Goal: Transaction & Acquisition: Purchase product/service

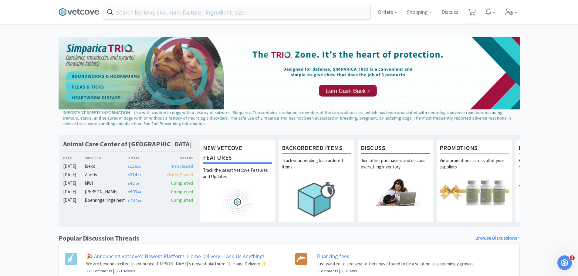
click at [476, 13] on span at bounding box center [472, 12] width 12 height 24
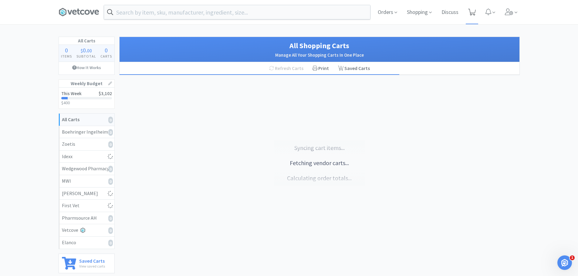
select select "1"
select select "2"
select select "1"
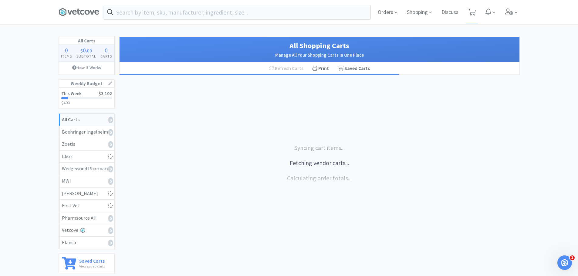
select select "2"
select select "1"
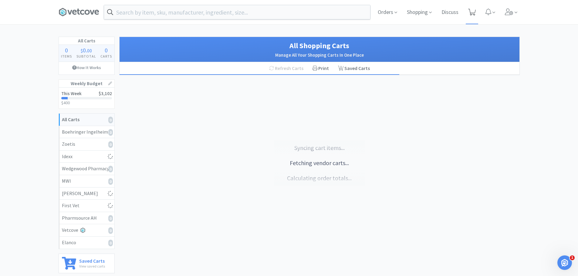
select select "1"
select select "6"
select select "2"
select select "1"
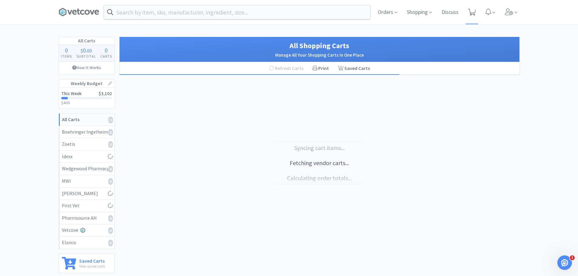
select select "1"
select select "2"
select select "1"
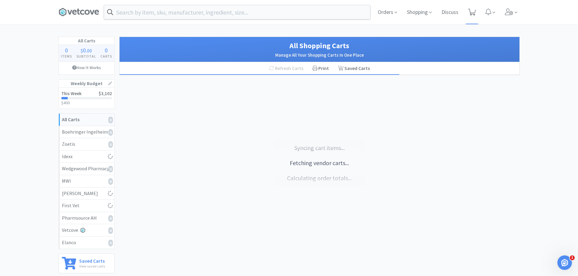
select select "2"
select select "3"
select select "1"
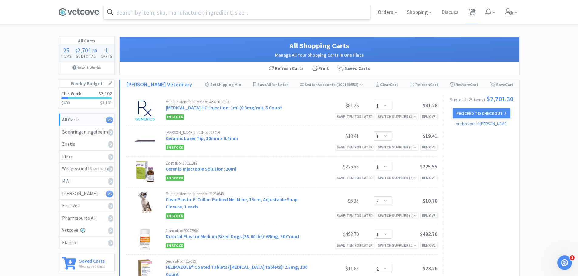
click at [179, 12] on input "text" at bounding box center [237, 12] width 266 height 14
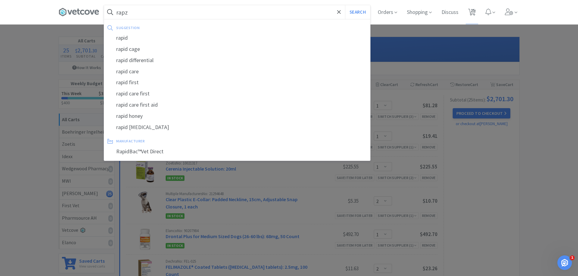
type input "rapz"
click at [345, 5] on button "Search" at bounding box center [357, 12] width 25 height 14
select select "1"
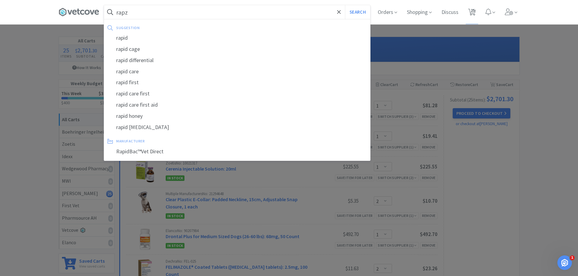
select select "2"
select select "1"
select select "2"
select select "1"
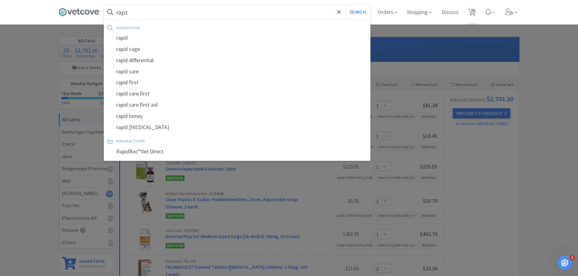
select select "1"
select select "6"
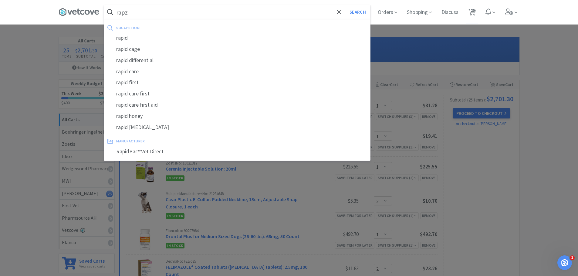
select select "2"
select select "1"
select select "2"
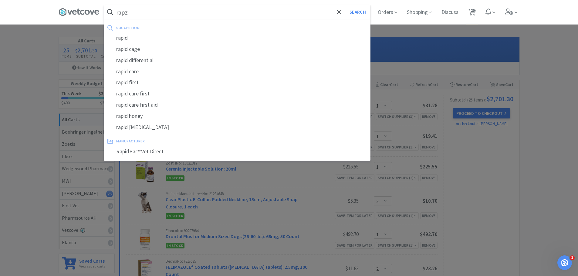
select select "2"
select select "1"
select select "2"
select select "3"
select select "1"
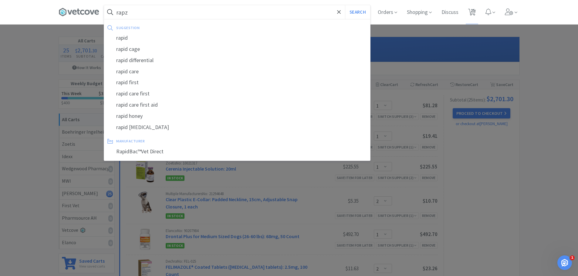
select select "1"
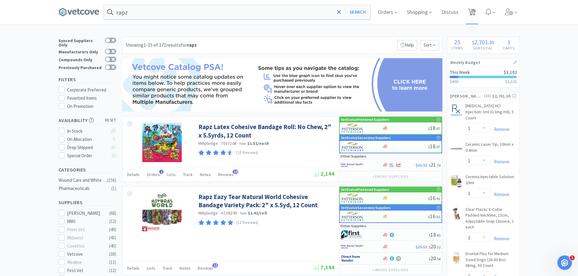
click at [476, 13] on icon at bounding box center [472, 12] width 8 height 7
select select "1"
select select "2"
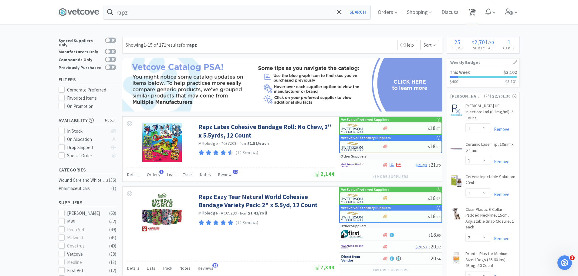
select select "1"
select select "2"
select select "1"
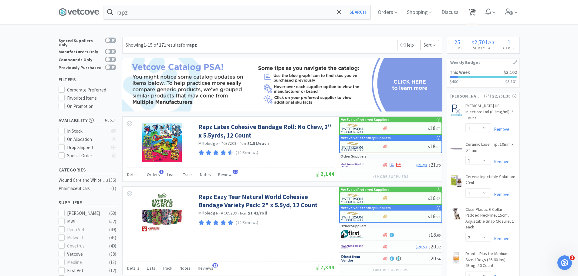
select select "1"
select select "6"
select select "2"
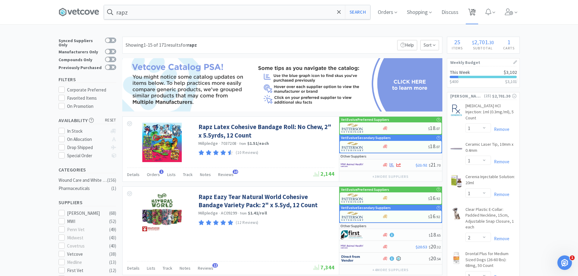
select select "1"
select select "2"
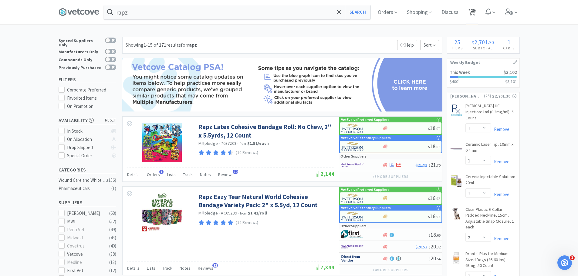
select select "1"
select select "2"
select select "3"
select select "1"
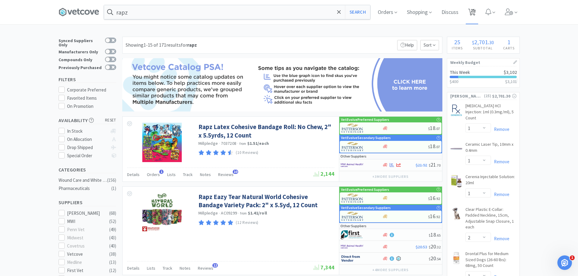
select select "1"
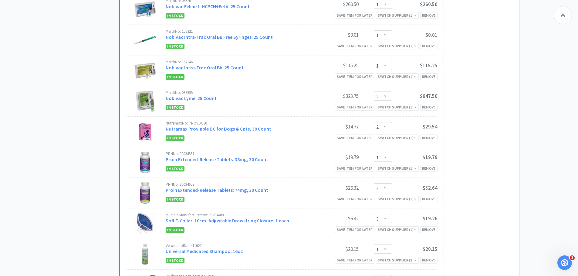
scroll to position [545, 0]
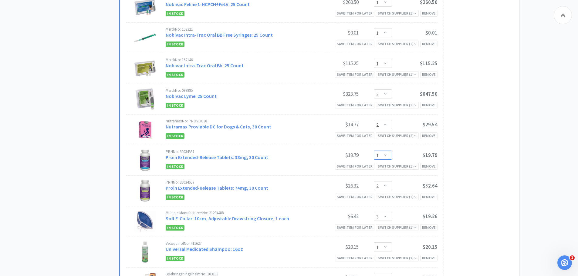
click at [388, 151] on select "Enter Quantity 1 2 3 4 5 6 7 8 9 10 11 12 13 14 15 16 17 18 19 20 Enter Quantity" at bounding box center [383, 155] width 18 height 9
click at [429, 163] on div "Remove" at bounding box center [428, 166] width 17 height 6
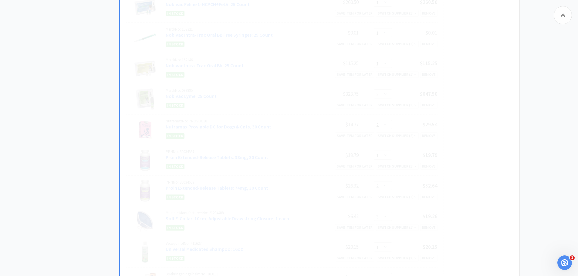
select select "2"
select select "3"
select select "1"
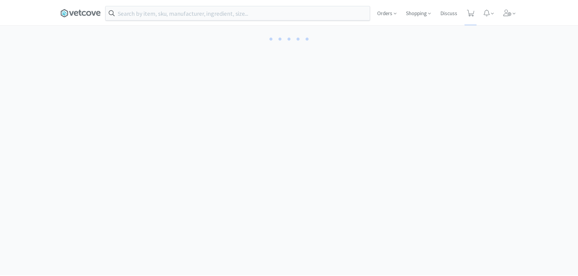
scroll to position [44, 0]
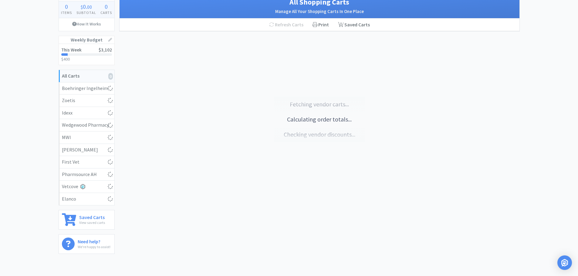
select select "1"
select select "2"
select select "1"
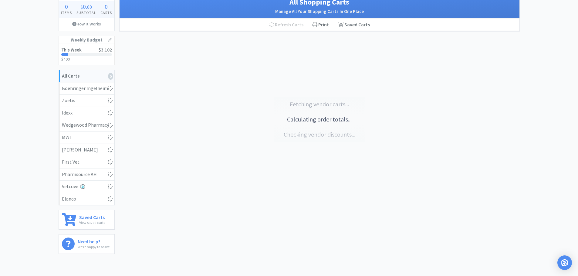
select select "2"
select select "1"
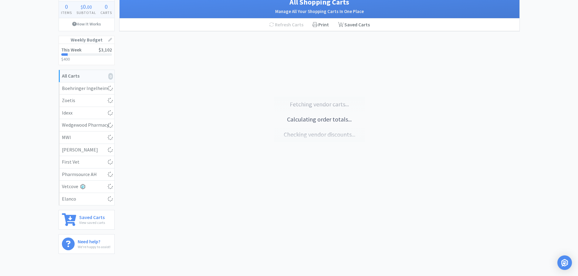
select select "1"
select select "6"
select select "2"
select select "1"
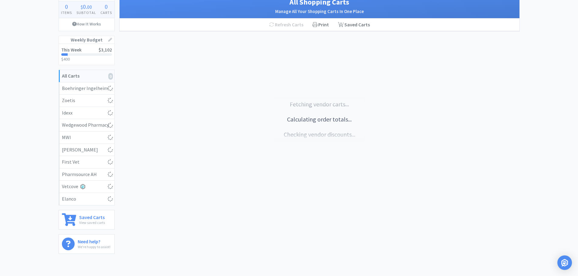
select select "1"
select select "2"
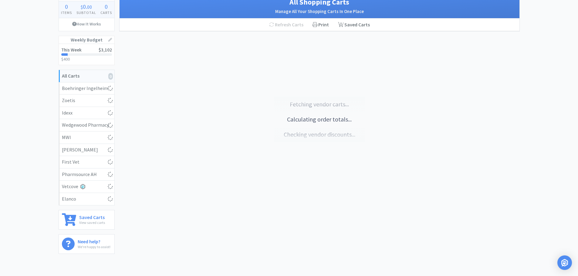
select select "3"
select select "1"
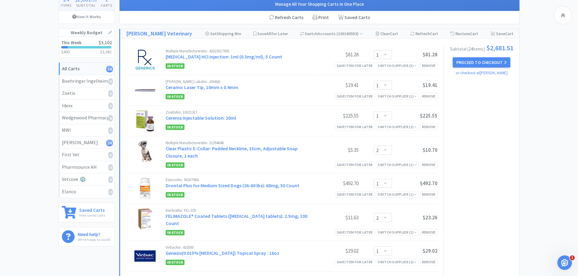
scroll to position [0, 0]
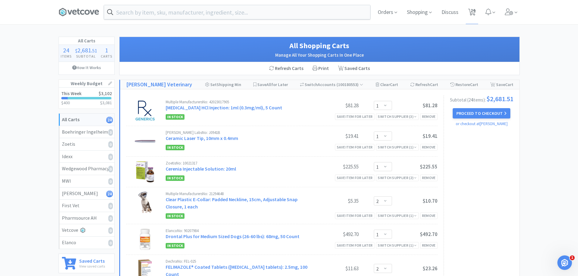
click at [133, 21] on div "Orders Shopping Discuss Discuss 24 24" at bounding box center [289, 12] width 461 height 24
click at [139, 16] on input "text" at bounding box center [237, 12] width 266 height 14
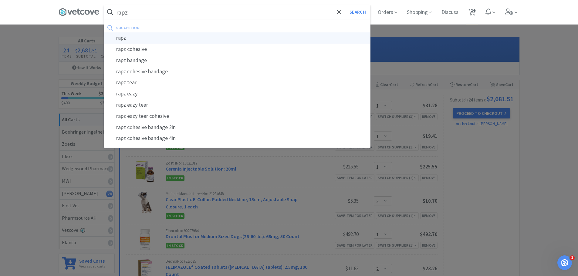
type input "rapz"
click at [131, 38] on div "rapz" at bounding box center [237, 37] width 266 height 11
select select "1"
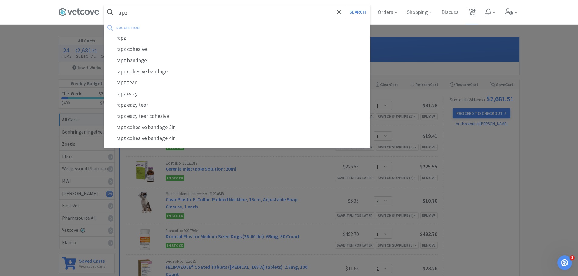
select select "2"
select select "1"
select select "2"
select select "1"
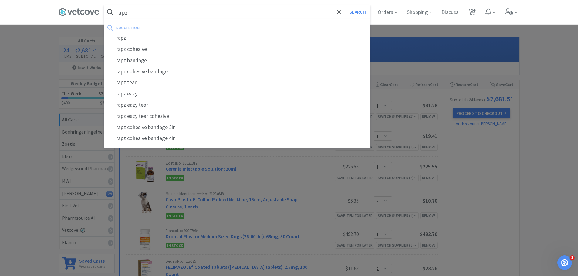
select select "1"
select select "6"
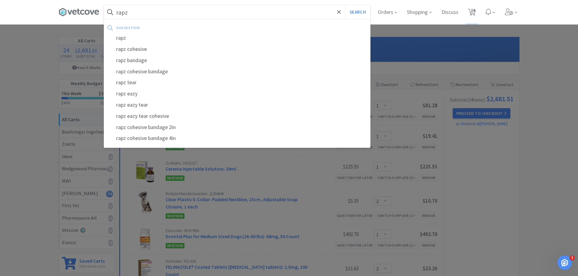
select select "2"
select select "1"
select select "2"
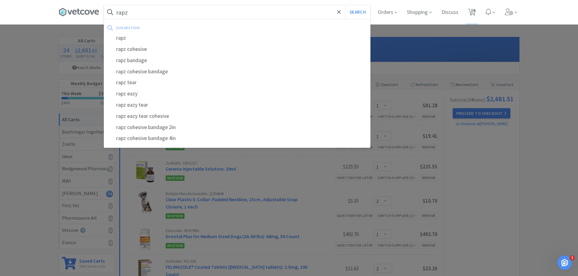
select select "2"
select select "3"
select select "1"
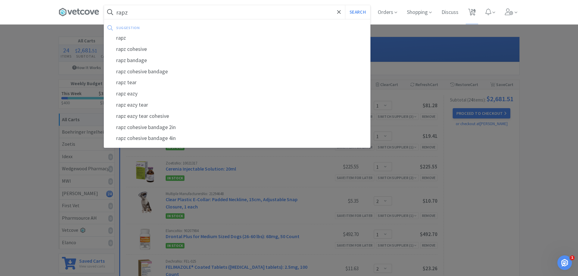
select select "1"
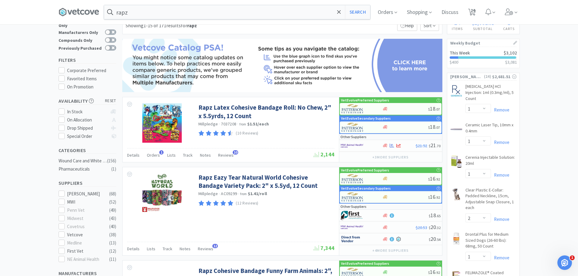
scroll to position [30, 0]
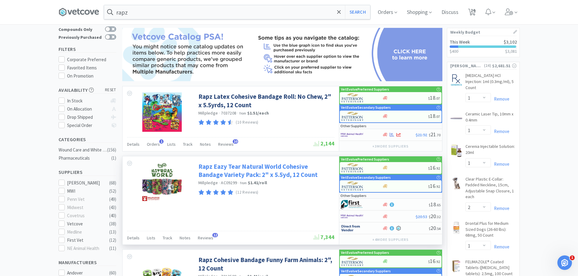
click at [271, 166] on link "Rapz Eazy Tear Natural World Cohesive Bandage Variety Pack: 2" x 5.5yd, 12 Count" at bounding box center [265, 171] width 134 height 17
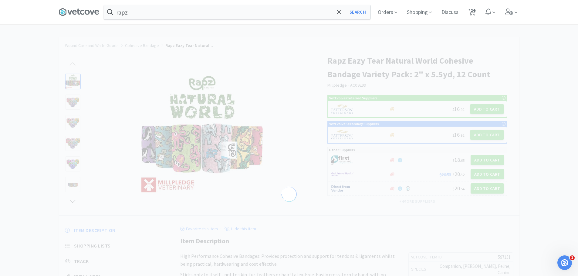
select select "597151"
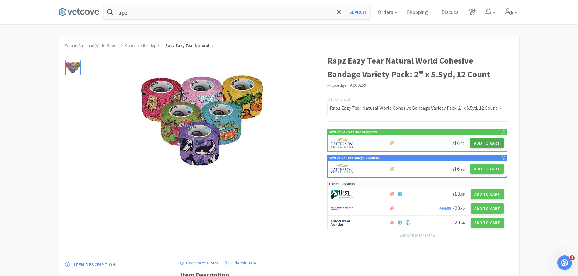
click at [491, 142] on button "Add to Cart" at bounding box center [486, 143] width 33 height 10
select select "1"
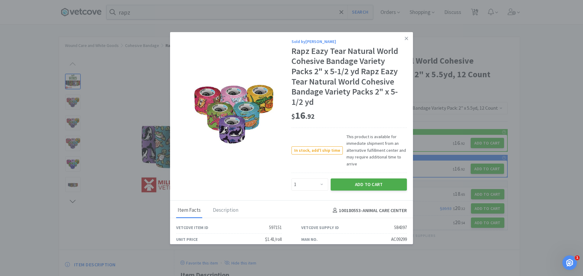
click at [377, 189] on button "Add to Cart" at bounding box center [368, 185] width 76 height 12
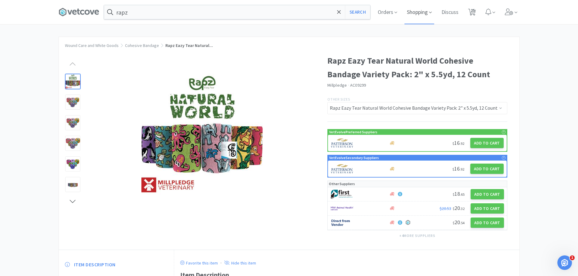
drag, startPoint x: 472, startPoint y: 8, endPoint x: 411, endPoint y: 23, distance: 62.9
click at [473, 8] on span "25" at bounding box center [473, 10] width 4 height 24
select select "1"
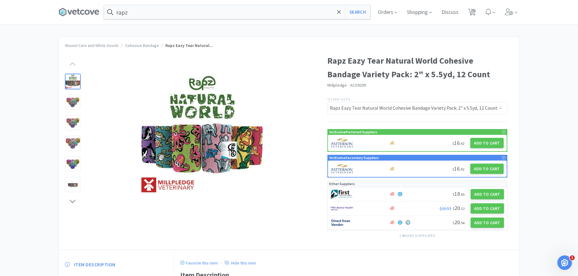
select select "2"
select select "1"
select select "2"
select select "1"
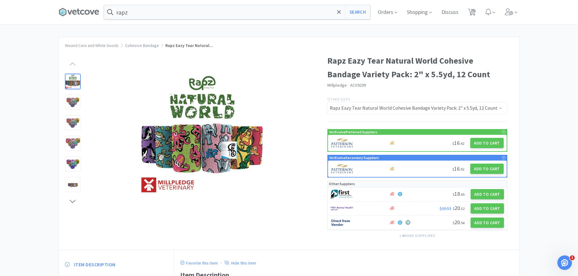
select select "1"
select select "6"
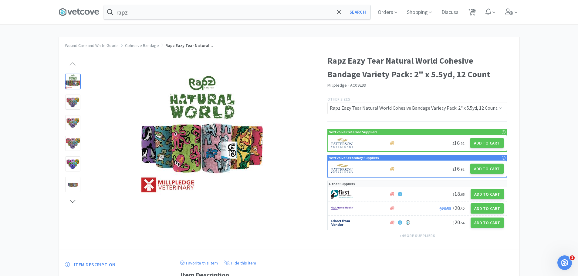
select select "2"
select select "1"
select select "2"
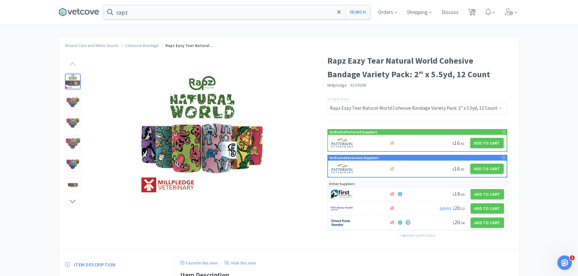
select select "2"
select select "1"
select select "3"
select select "1"
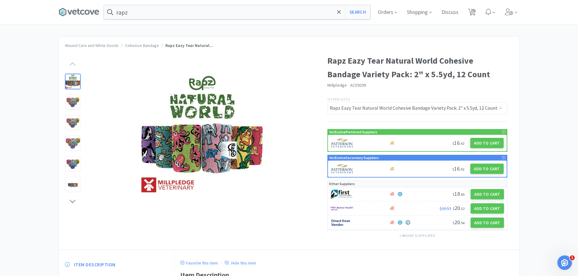
select select "1"
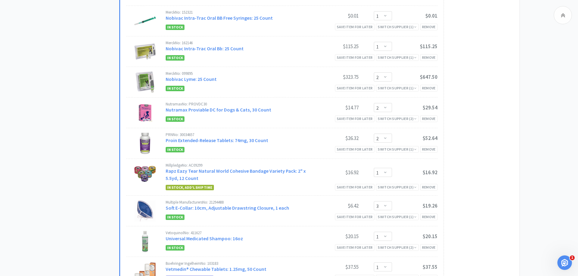
scroll to position [577, 0]
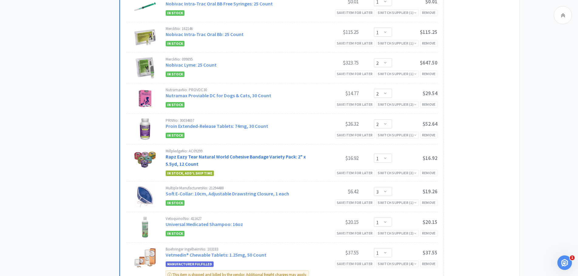
click at [270, 154] on link "Rapz Eazy Tear Natural World Cohesive Bandage Variety Pack: 2" x 5.5yd, 12 Count" at bounding box center [236, 160] width 140 height 13
select select "597151"
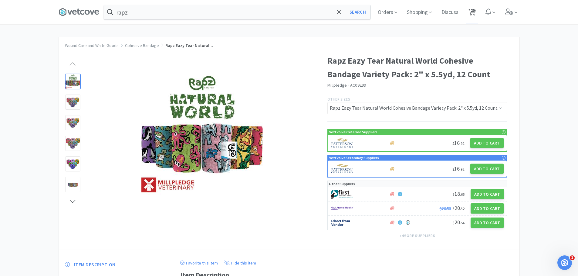
click at [472, 6] on span "25" at bounding box center [473, 10] width 4 height 24
select select "1"
select select "2"
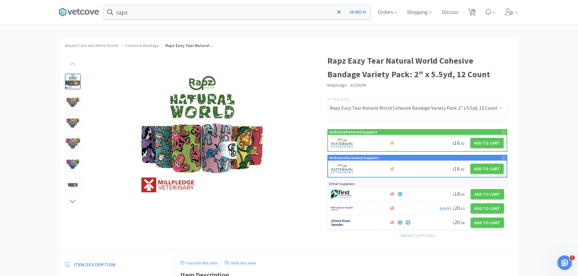
select select "1"
select select "2"
select select "1"
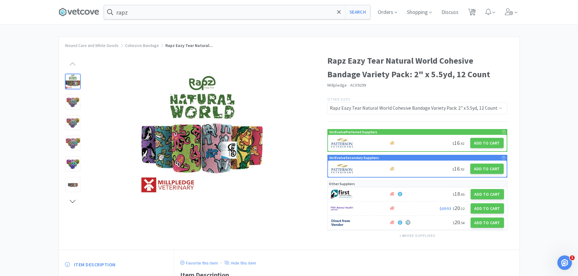
select select "1"
select select "6"
select select "2"
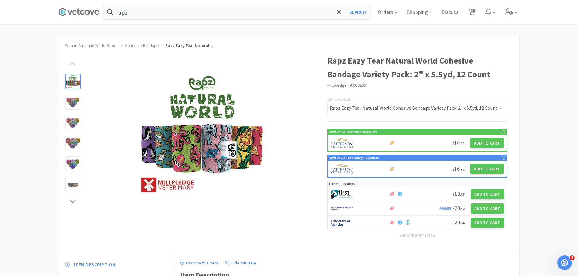
select select "1"
select select "2"
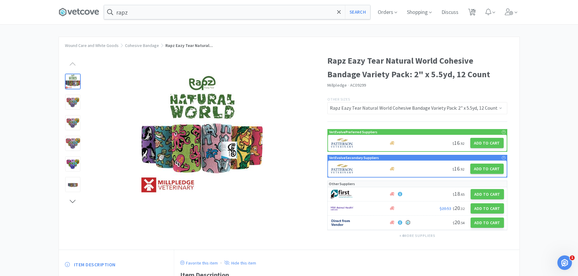
select select "2"
select select "1"
select select "3"
select select "1"
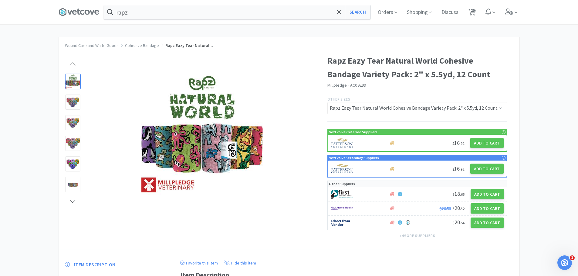
select select "1"
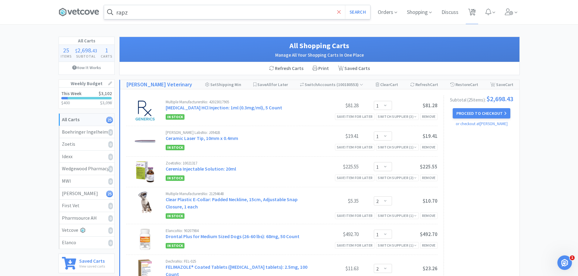
click at [340, 12] on span at bounding box center [339, 12] width 7 height 13
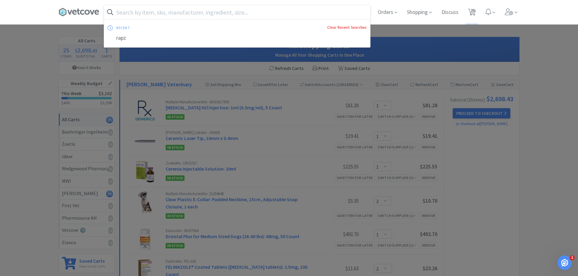
click at [338, 26] on link "Clear Recent Searches" at bounding box center [346, 27] width 39 height 5
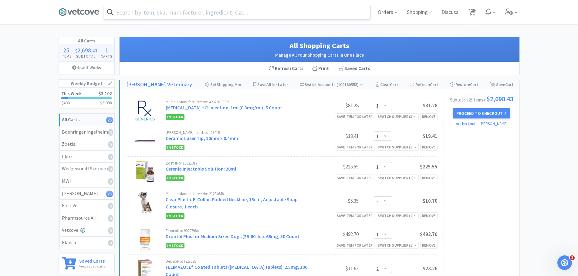
click at [567, 61] on div at bounding box center [289, 138] width 578 height 276
click at [81, 23] on span at bounding box center [82, 12] width 46 height 24
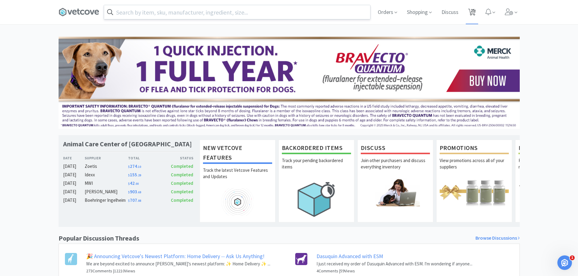
click at [472, 7] on span "25" at bounding box center [473, 10] width 4 height 24
select select "1"
select select "2"
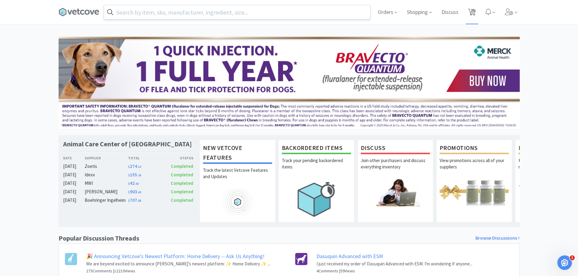
select select "1"
select select "2"
select select "1"
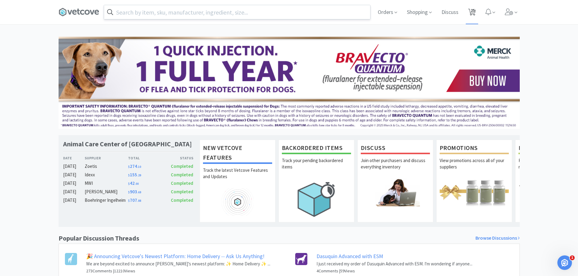
select select "1"
select select "6"
select select "2"
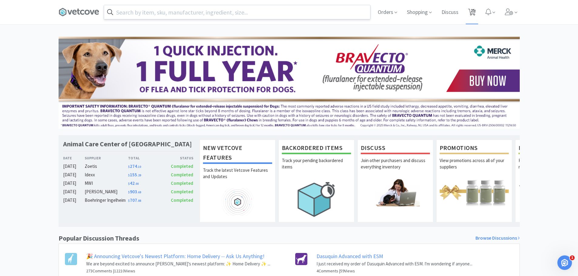
select select "1"
select select "2"
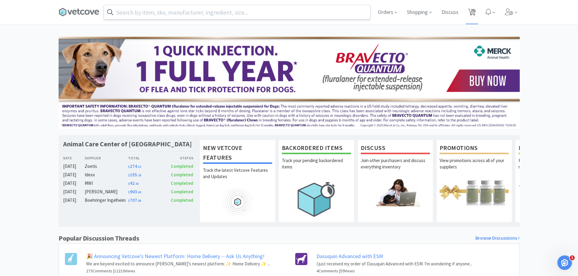
select select "2"
select select "1"
select select "3"
select select "1"
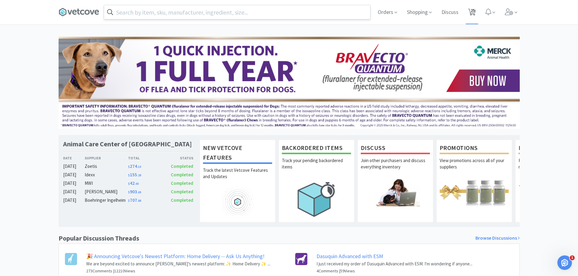
select select "1"
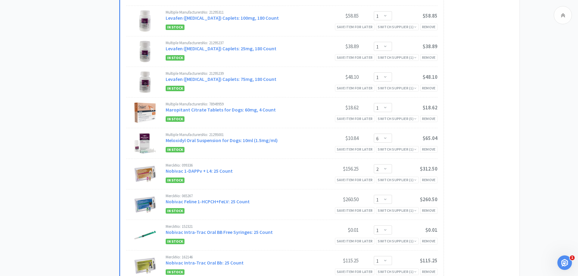
scroll to position [372, 0]
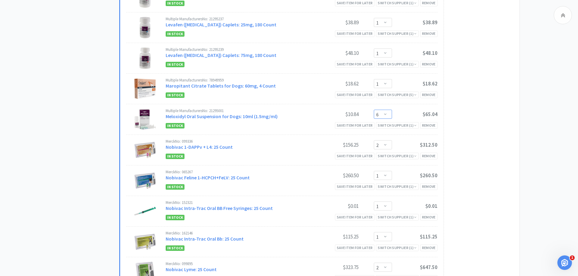
click at [388, 110] on select "Enter Quantity 1 2 3 4 5 6 7 8 9 10 11 12 13 14 15 16 17 18 19 20 Enter Quantity" at bounding box center [383, 114] width 18 height 9
click at [374, 110] on select "Enter Quantity 1 2 3 4 5 6 7 8 9 10 11 12 13 14 15 16 17 18 19 20 Enter Quantity" at bounding box center [383, 114] width 18 height 9
click at [382, 110] on select "Enter Quantity 1 2 3 4 5 6 7 8 9 10 11 12 13 14 15 16 17 18 19 20 Enter Quantity" at bounding box center [383, 114] width 18 height 9
click at [374, 110] on select "Enter Quantity 1 2 3 4 5 6 7 8 9 10 11 12 13 14 15 16 17 18 19 20 Enter Quantity" at bounding box center [383, 114] width 18 height 9
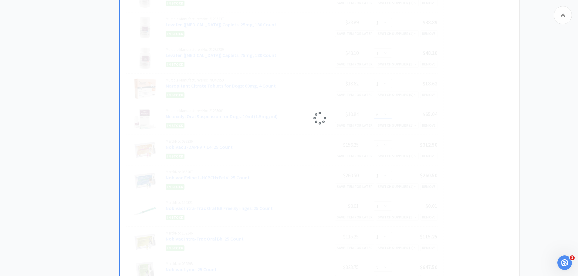
select select "5"
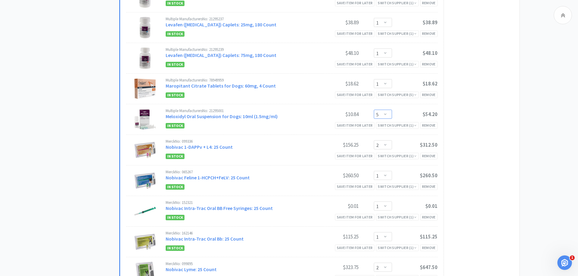
scroll to position [0, 0]
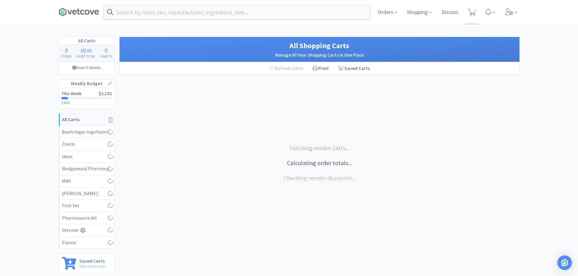
select select "1"
select select "2"
select select "1"
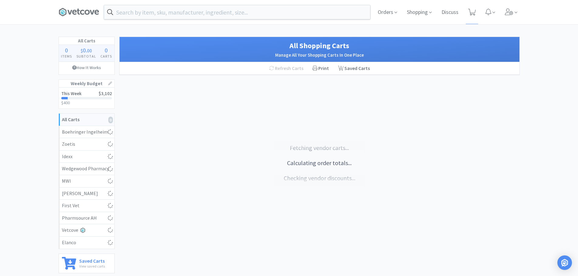
select select "2"
select select "1"
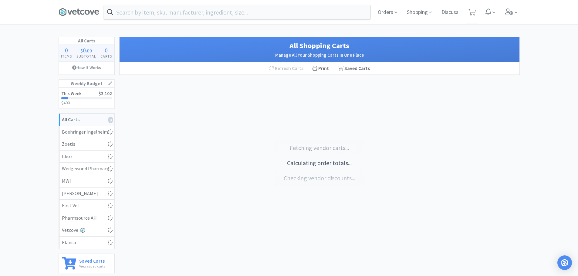
select select "1"
select select "5"
select select "2"
select select "1"
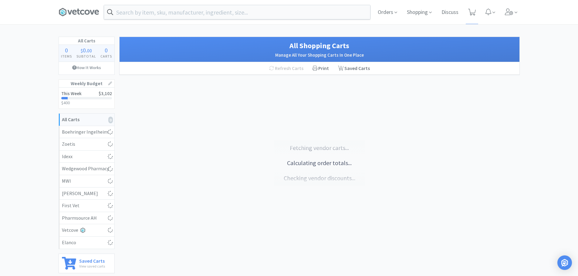
select select "1"
select select "2"
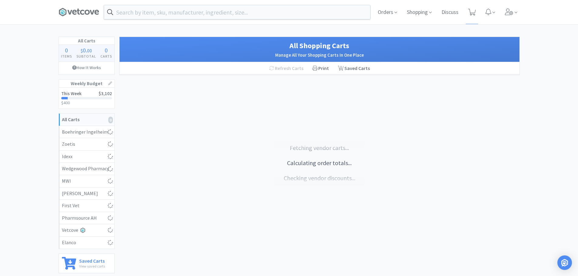
select select "1"
select select "3"
select select "1"
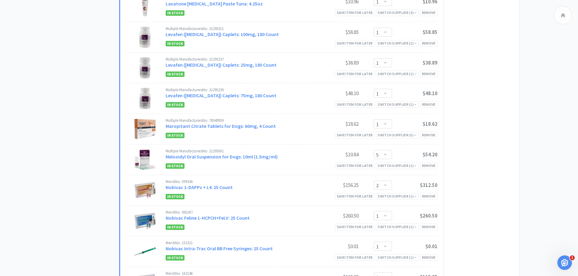
scroll to position [404, 0]
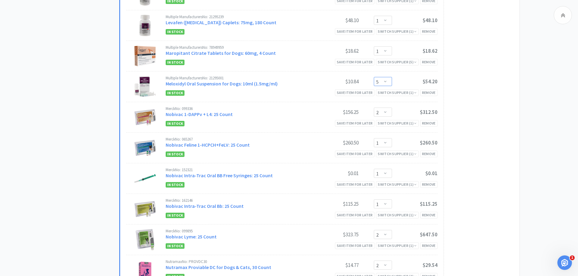
click at [384, 77] on select "Enter Quantity 1 2 3 4 5 6 7 8 9 10 11 12 13 14 15 16 17 18 19 20 Enter Quantity" at bounding box center [383, 81] width 18 height 9
click at [374, 77] on select "Enter Quantity 1 2 3 4 5 6 7 8 9 10 11 12 13 14 15 16 17 18 19 20 Enter Quantity" at bounding box center [383, 81] width 18 height 9
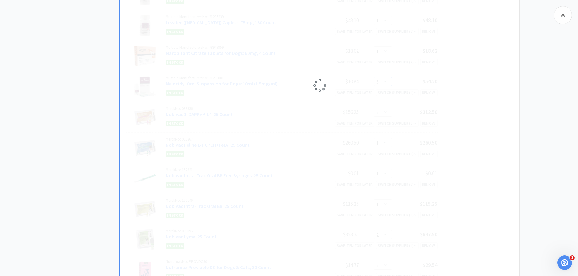
select select "4"
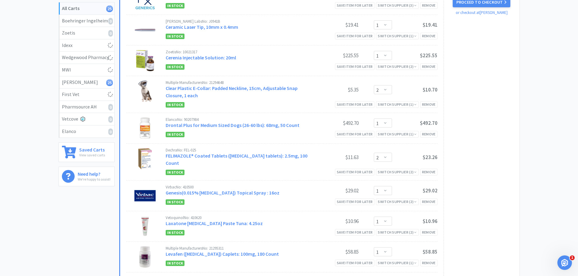
scroll to position [0, 0]
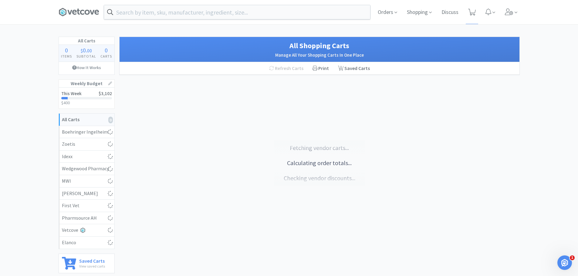
select select "1"
select select "2"
select select "1"
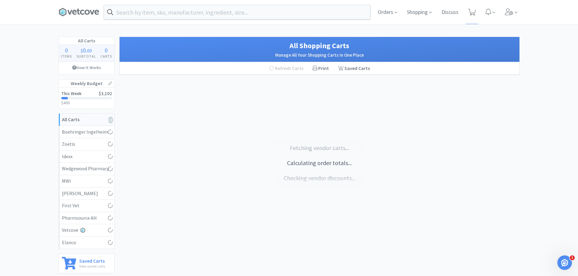
select select "2"
select select "1"
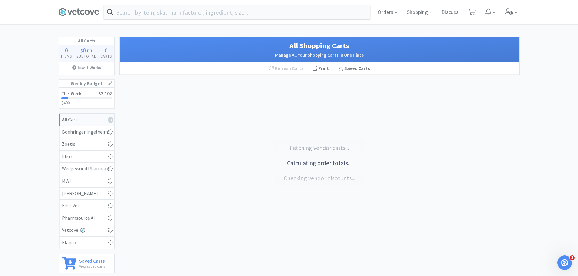
select select "1"
select select "4"
select select "2"
select select "1"
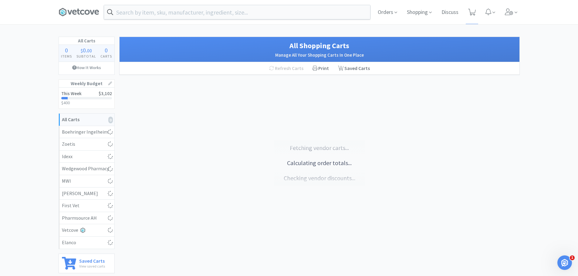
select select "1"
select select "2"
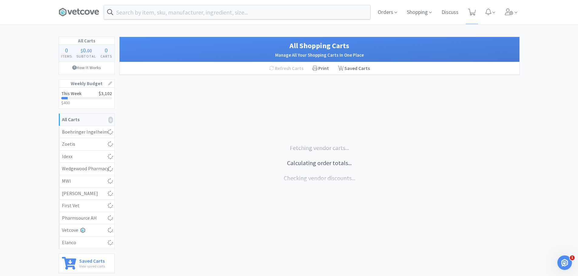
select select "1"
select select "3"
select select "1"
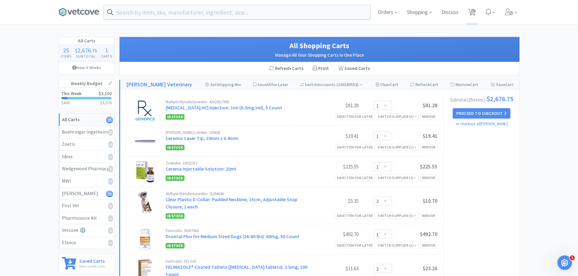
click at [462, 115] on button "Proceed to Checkout" at bounding box center [482, 113] width 58 height 10
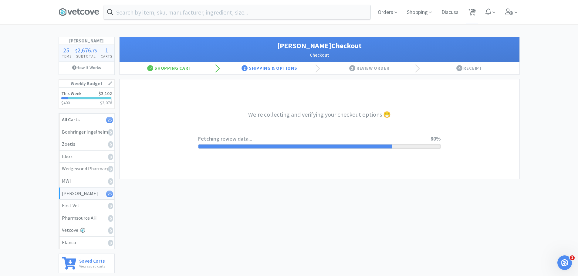
select select "1"
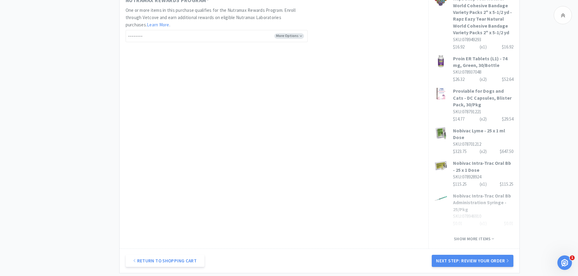
scroll to position [394, 0]
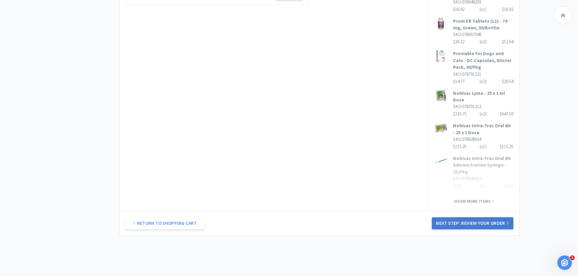
click at [480, 218] on button "Next Step: Review Your Order" at bounding box center [472, 224] width 81 height 12
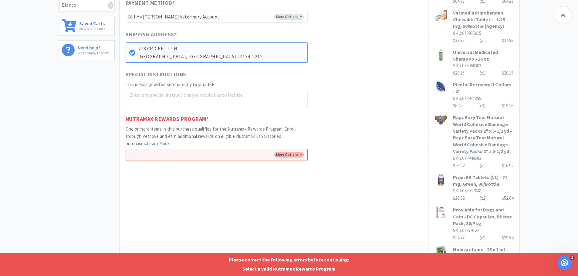
scroll to position [242, 0]
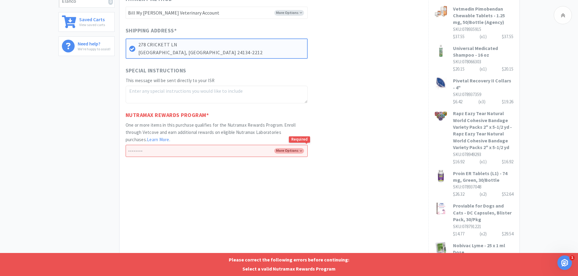
click at [296, 150] on select "-------- Enroll me in the Nutramax Rewards Program No thank you" at bounding box center [217, 151] width 182 height 12
select select "No"
click at [126, 145] on select "-------- Enroll me in the Nutramax Rewards Program No thank you" at bounding box center [217, 151] width 182 height 12
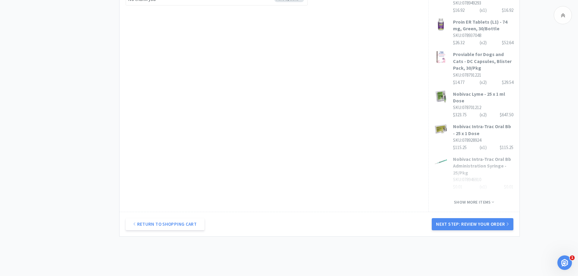
click at [469, 212] on div "Return to Shopping Cart Next Step: Review Your Order" at bounding box center [320, 224] width 400 height 25
click at [469, 218] on button "Next Step: Review Your Order" at bounding box center [472, 224] width 81 height 12
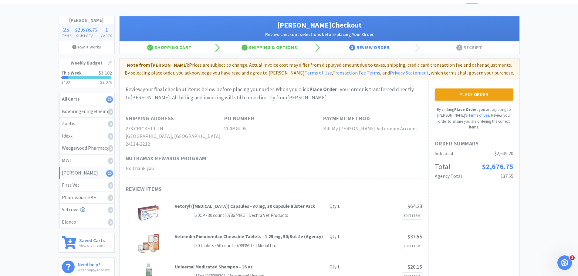
scroll to position [30, 0]
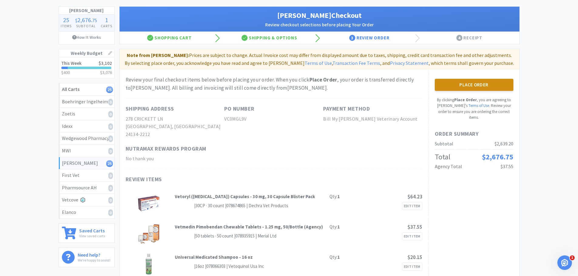
click at [513, 86] on button "Place Order" at bounding box center [474, 85] width 79 height 12
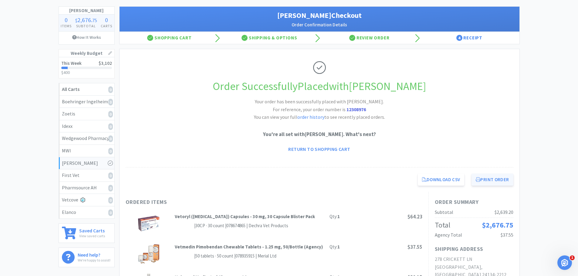
click at [492, 180] on button "Print Order" at bounding box center [493, 180] width 42 height 12
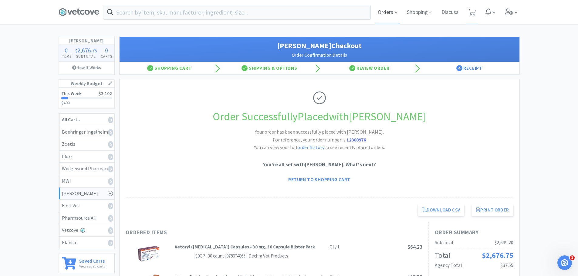
click at [389, 9] on span "Orders" at bounding box center [387, 12] width 24 height 24
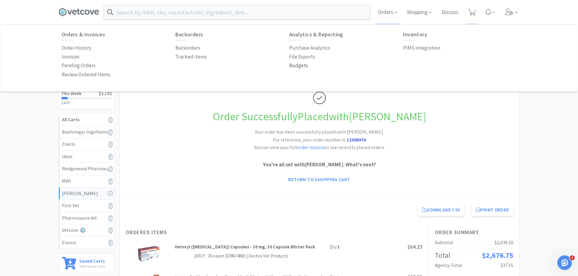
click at [304, 67] on p "Budgets" at bounding box center [298, 66] width 19 height 8
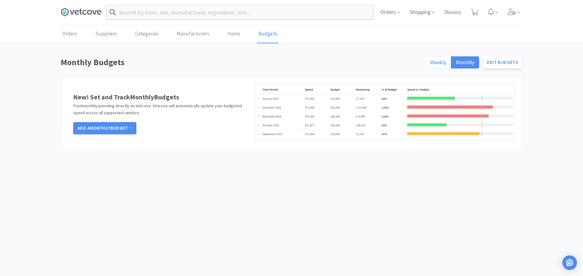
click at [436, 61] on span "Weekly" at bounding box center [438, 62] width 16 height 7
click at [430, 64] on input "Weekly" at bounding box center [430, 64] width 0 height 0
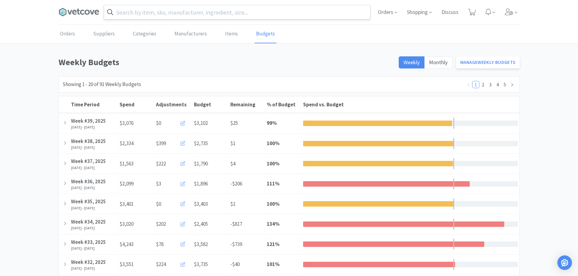
click at [187, 13] on input "text" at bounding box center [237, 12] width 266 height 14
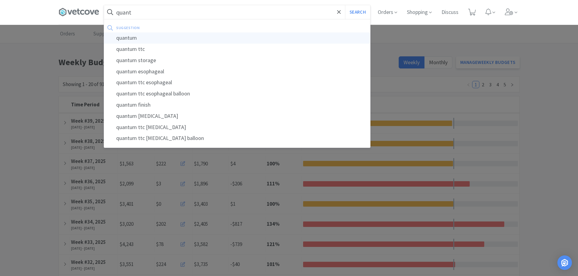
click at [145, 40] on div "quantum" at bounding box center [237, 37] width 266 height 11
type input "quantum"
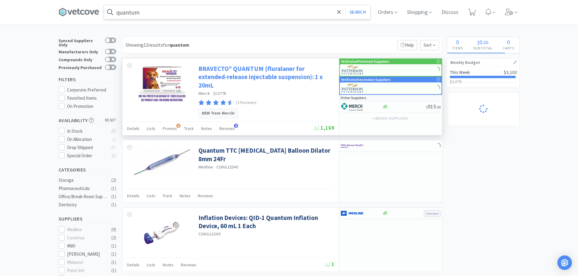
click at [241, 80] on link "BRAVECTO® QUANTUM (fluralaner for extended-release injectable suspension): 1 x …" at bounding box center [265, 77] width 134 height 25
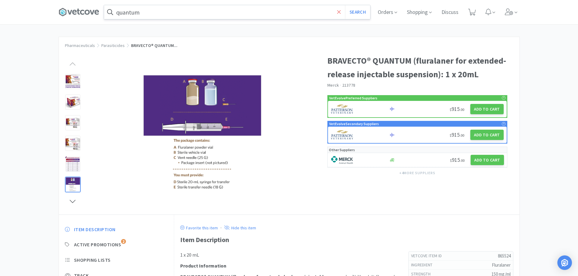
click at [341, 13] on icon at bounding box center [339, 12] width 4 height 6
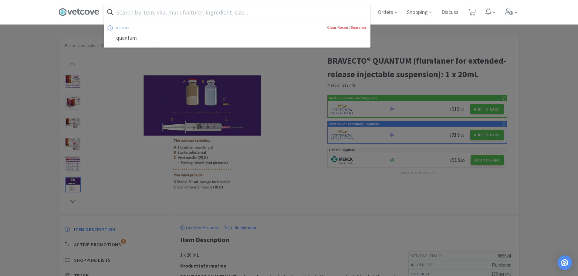
click at [346, 25] on link "Clear Recent Searches" at bounding box center [346, 27] width 39 height 5
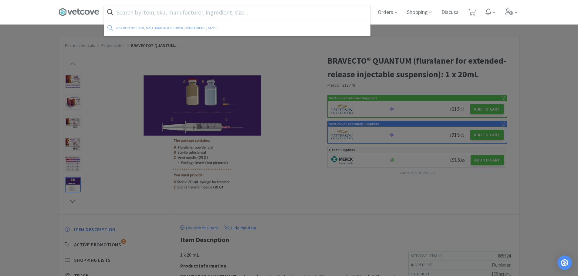
click at [262, 114] on div at bounding box center [289, 138] width 578 height 276
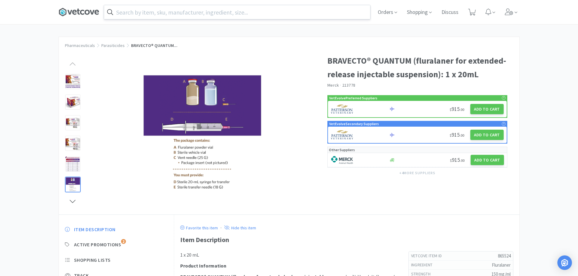
click at [86, 9] on icon at bounding box center [79, 12] width 41 height 9
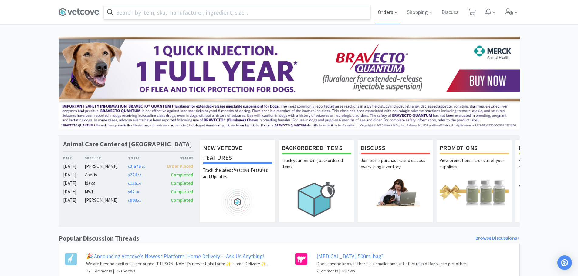
click at [382, 11] on span "Orders" at bounding box center [387, 12] width 24 height 24
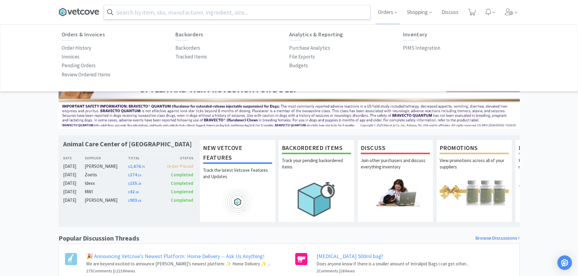
click at [78, 9] on icon at bounding box center [78, 12] width 3 height 6
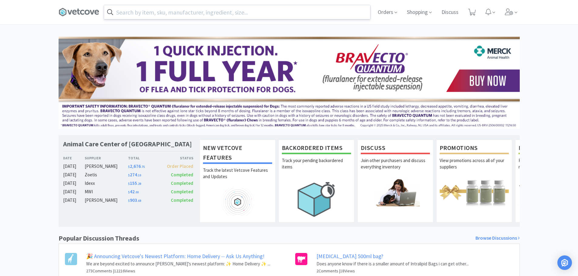
click at [19, 47] on div "Animal Care Center of [GEOGRAPHIC_DATA] Date Supplier Total Status [DATE] [PERS…" at bounding box center [289, 188] width 578 height 302
click at [390, 14] on span "Orders" at bounding box center [387, 12] width 24 height 24
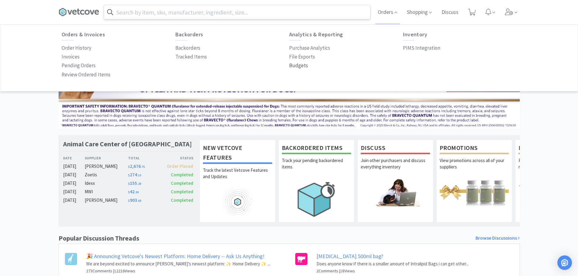
click at [299, 69] on p "Budgets" at bounding box center [298, 66] width 19 height 8
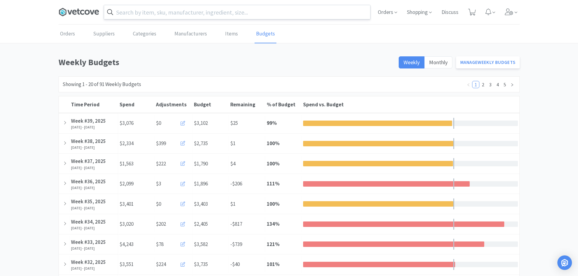
click at [79, 8] on icon at bounding box center [79, 12] width 41 height 9
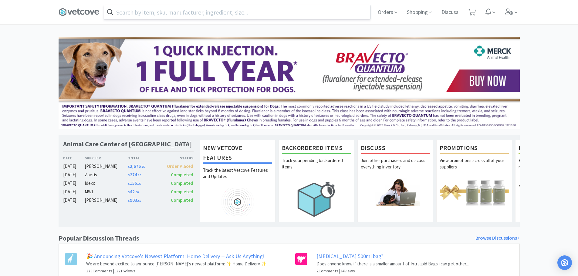
click at [29, 106] on div "Animal Care Center of [GEOGRAPHIC_DATA] Date Supplier Total Status [DATE] [PERS…" at bounding box center [289, 188] width 578 height 302
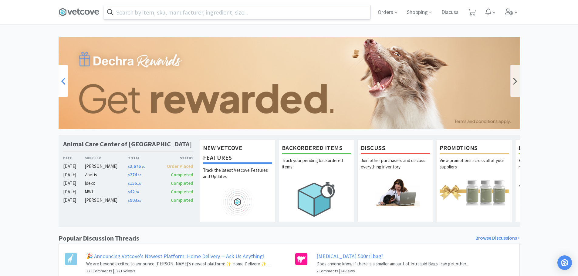
click at [66, 76] on div at bounding box center [63, 81] width 9 height 32
click at [66, 80] on div at bounding box center [63, 81] width 9 height 32
click at [70, 17] on span at bounding box center [82, 12] width 46 height 24
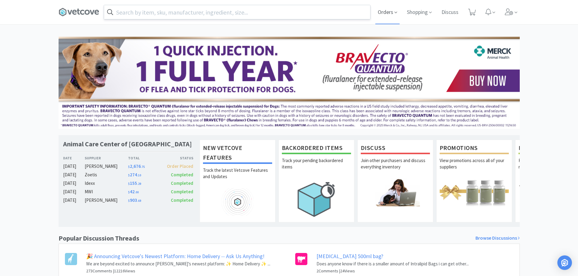
click at [381, 12] on span "Orders" at bounding box center [387, 12] width 24 height 24
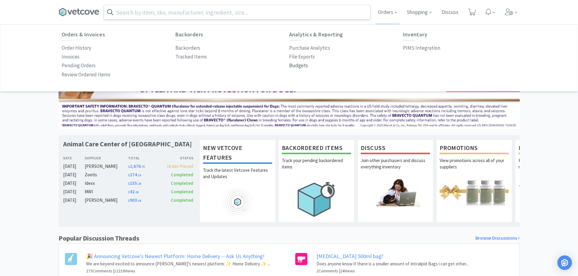
click at [292, 69] on p "Budgets" at bounding box center [298, 66] width 19 height 8
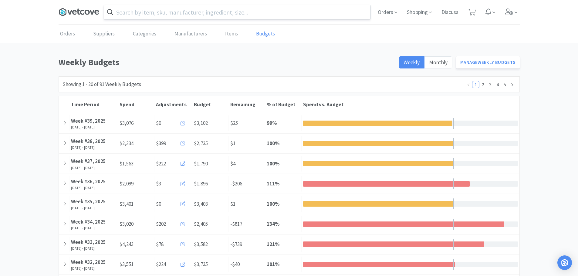
click at [78, 13] on icon at bounding box center [79, 12] width 41 height 9
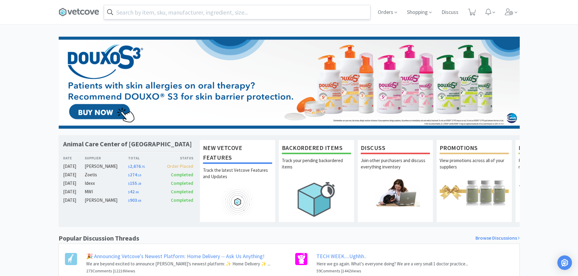
click at [91, 176] on div "Zoetis" at bounding box center [106, 174] width 43 height 7
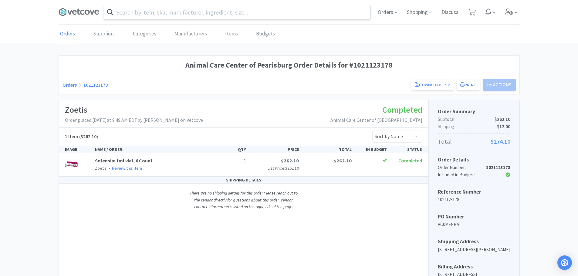
click at [201, 13] on input "text" at bounding box center [237, 12] width 266 height 14
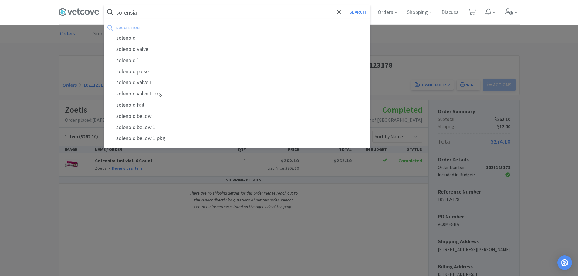
type input "solensia"
click at [345, 5] on button "Search" at bounding box center [357, 12] width 25 height 14
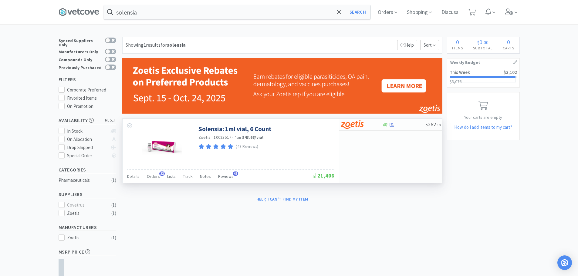
click at [232, 124] on div "Solensia: 1ml vial, 6 Count Zoetis · 10023517 · from $43.68 / vial (48 Reviews)" at bounding box center [265, 136] width 134 height 29
click at [229, 129] on link "Solensia: 1ml vial, 6 Count" at bounding box center [234, 129] width 73 height 8
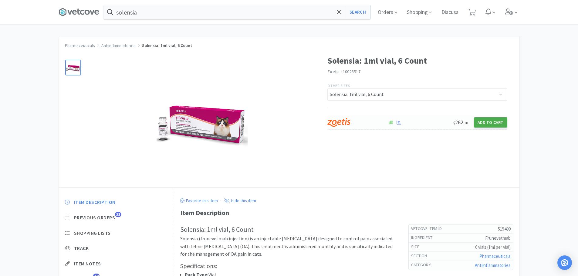
click at [479, 120] on button "Add to Cart" at bounding box center [490, 122] width 33 height 10
select select "1"
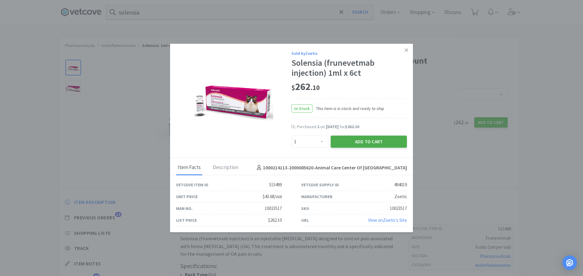
click at [347, 140] on button "Add to Cart" at bounding box center [368, 142] width 76 height 12
select select "1"
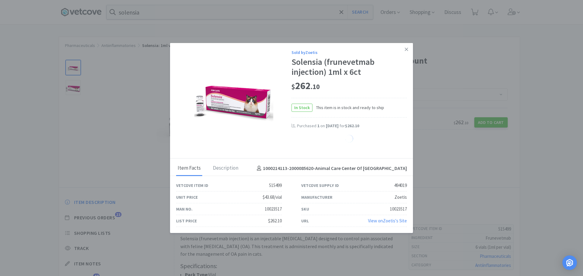
select select "1"
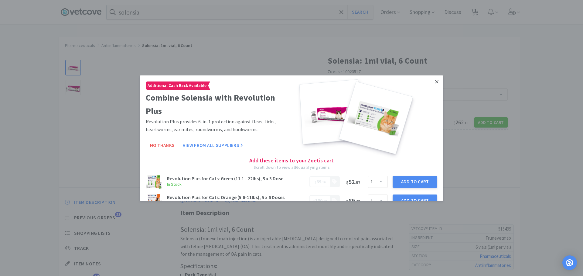
click at [436, 84] on link at bounding box center [436, 81] width 11 height 13
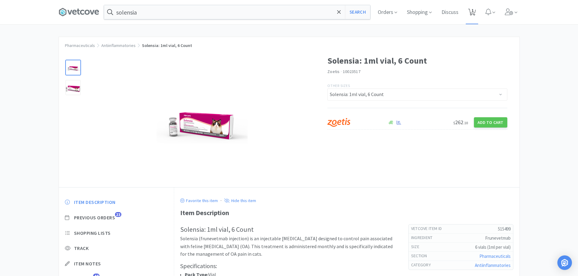
click at [478, 12] on span "1" at bounding box center [472, 12] width 12 height 24
select select "1"
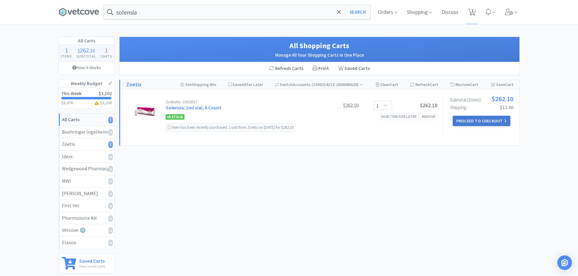
click at [464, 117] on button "Proceed to Checkout" at bounding box center [482, 121] width 58 height 10
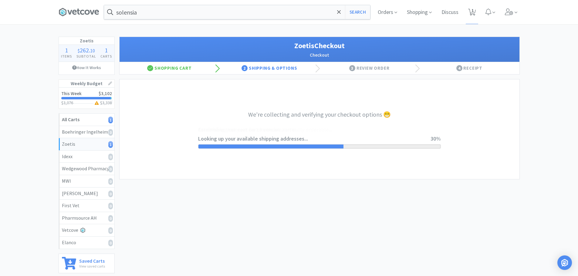
select select "invoice"
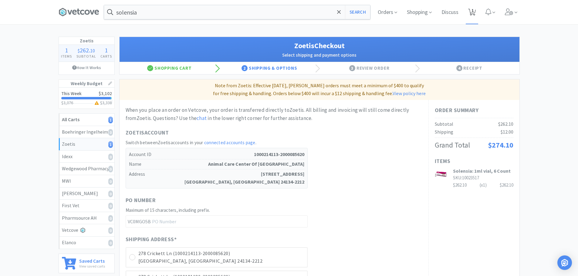
click at [471, 9] on icon at bounding box center [472, 12] width 8 height 7
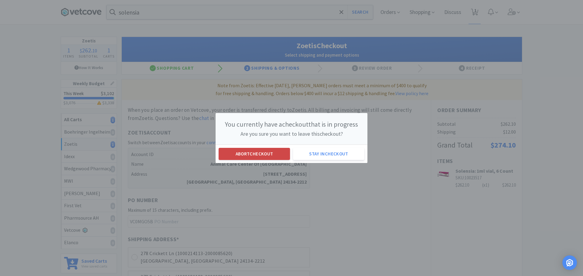
click at [244, 154] on button "Abort checkout" at bounding box center [253, 154] width 71 height 12
select select "1"
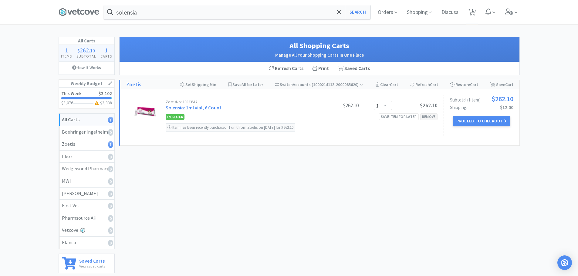
click at [432, 116] on div "Remove" at bounding box center [428, 116] width 17 height 6
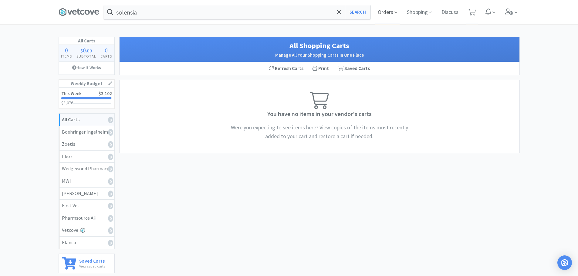
click at [389, 11] on span "Orders" at bounding box center [387, 12] width 24 height 24
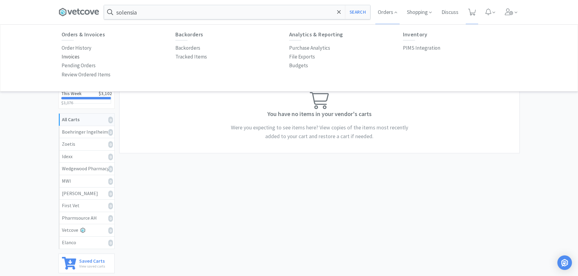
click at [71, 57] on p "Invoices" at bounding box center [71, 57] width 18 height 8
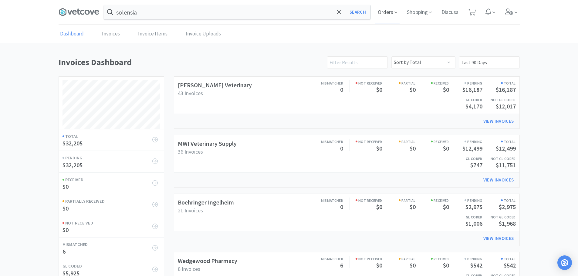
click at [375, 14] on span "Orders" at bounding box center [387, 12] width 24 height 24
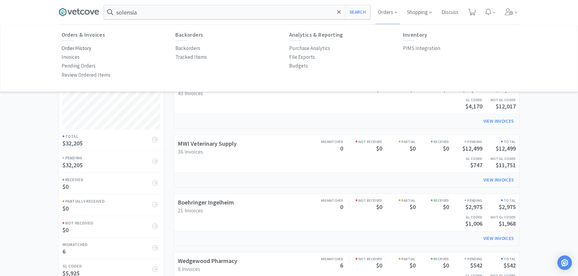
click at [81, 45] on p "Order History" at bounding box center [77, 48] width 30 height 8
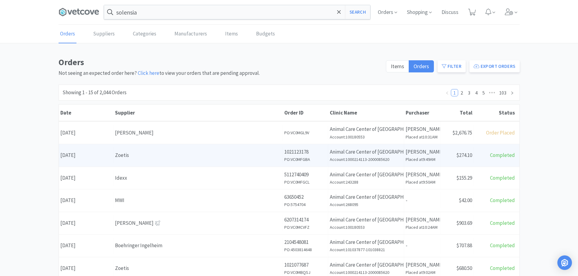
scroll to position [30, 0]
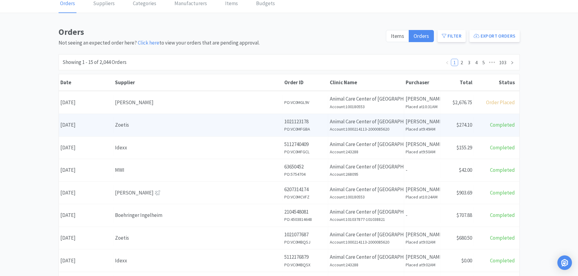
click at [157, 125] on div "Zoetis" at bounding box center [198, 125] width 166 height 8
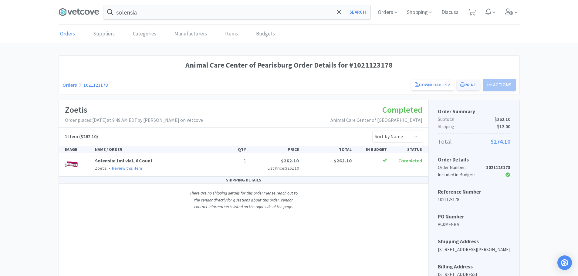
click at [463, 86] on icon at bounding box center [462, 85] width 4 height 4
click at [74, 10] on icon at bounding box center [79, 12] width 41 height 9
